Goal: Task Accomplishment & Management: Manage account settings

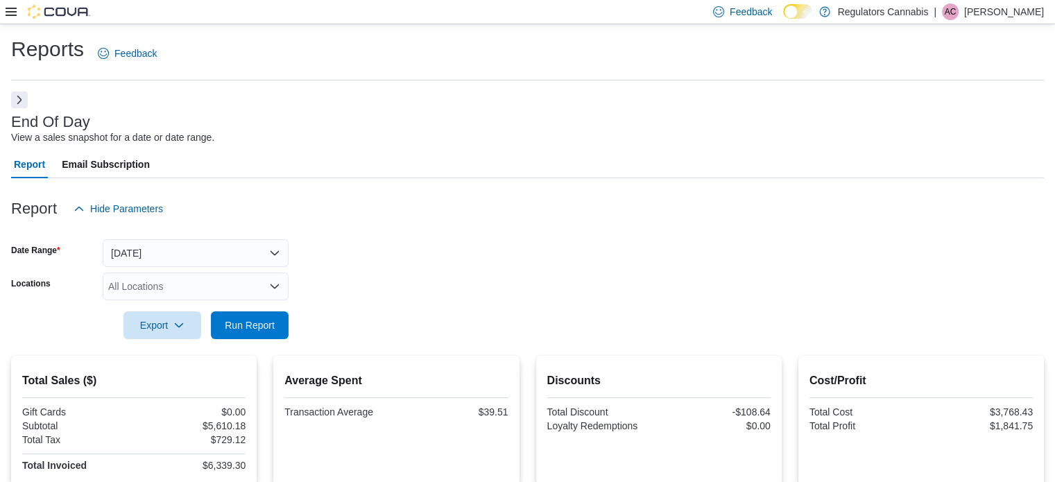
click at [1020, 8] on p "[PERSON_NAME]" at bounding box center [1004, 11] width 80 height 17
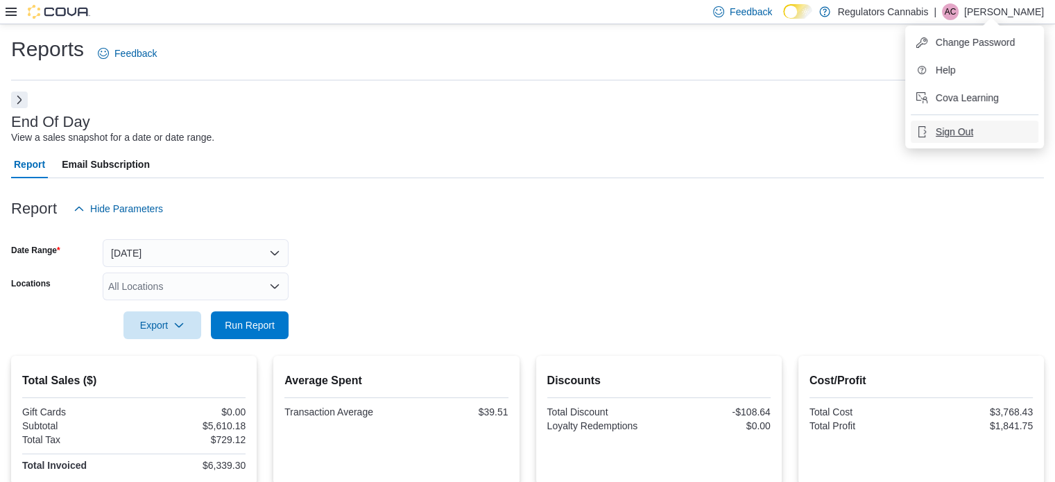
click at [958, 127] on span "Sign Out" at bounding box center [954, 132] width 37 height 14
